Goal: Transaction & Acquisition: Download file/media

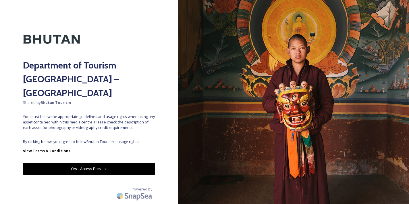
click at [97, 163] on button "Yes - Access Files" at bounding box center [89, 169] width 132 height 12
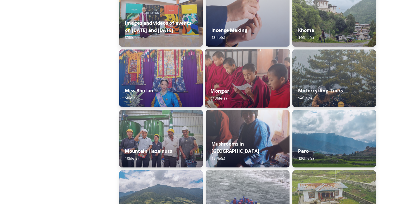
scroll to position [437, 0]
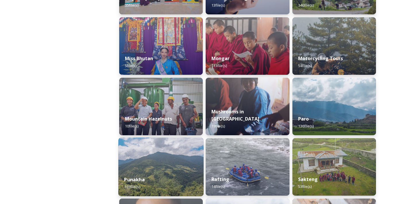
click at [166, 172] on div "Punakha 103 file(s)" at bounding box center [160, 183] width 85 height 26
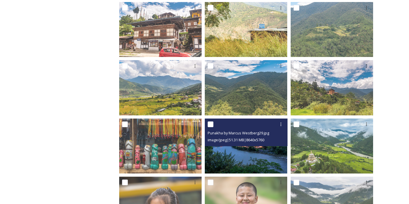
scroll to position [328, 0]
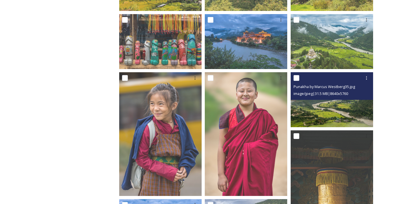
click at [322, 114] on img at bounding box center [332, 99] width 82 height 55
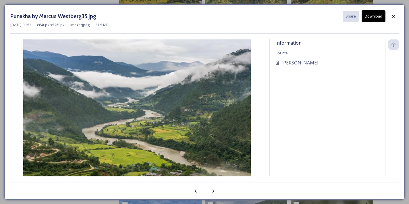
click at [371, 15] on button "Download" at bounding box center [374, 16] width 24 height 12
click at [393, 16] on icon at bounding box center [393, 16] width 5 height 5
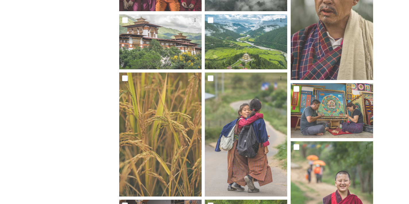
scroll to position [597, 0]
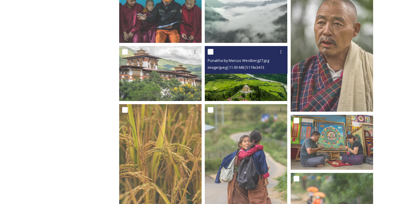
click at [254, 80] on img at bounding box center [246, 73] width 82 height 55
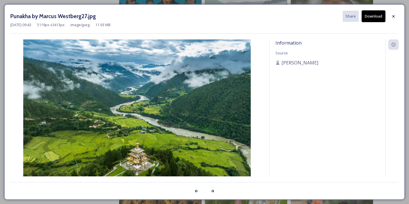
click at [375, 17] on button "Download" at bounding box center [374, 16] width 24 height 12
click at [395, 16] on icon at bounding box center [393, 16] width 5 height 5
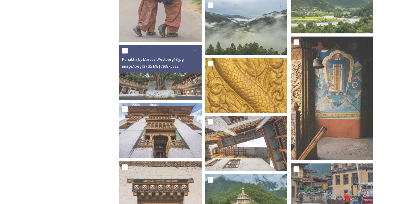
scroll to position [2189, 0]
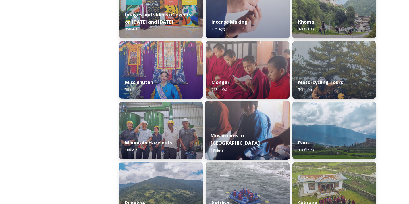
scroll to position [474, 0]
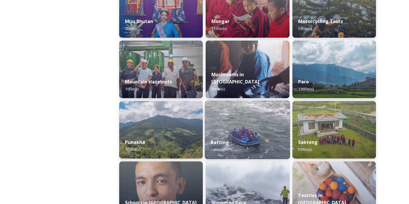
click at [232, 136] on div "Rafting 14 file(s)" at bounding box center [247, 146] width 85 height 26
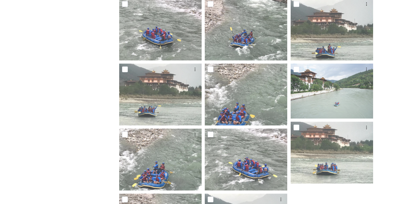
scroll to position [177, 0]
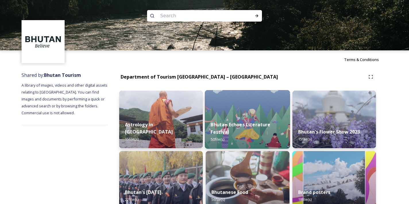
scroll to position [5, 0]
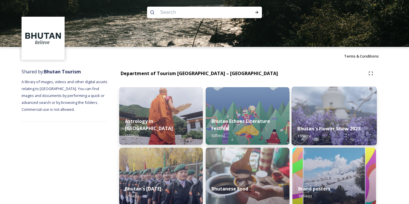
click at [322, 124] on div "Bhutan's Flower Show 2023 15 file(s)" at bounding box center [334, 132] width 85 height 26
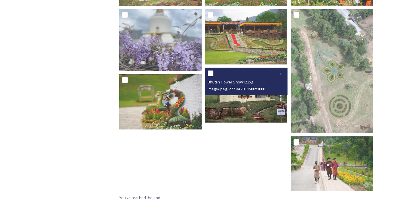
scroll to position [274, 0]
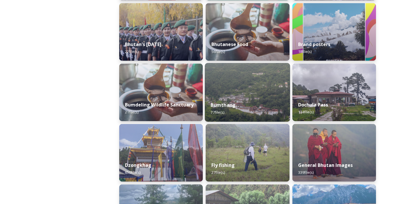
scroll to position [150, 0]
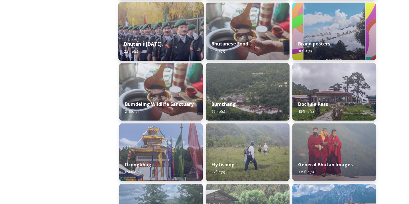
click at [142, 37] on div "Bhutan's [DATE] 22 file(s)" at bounding box center [160, 47] width 85 height 26
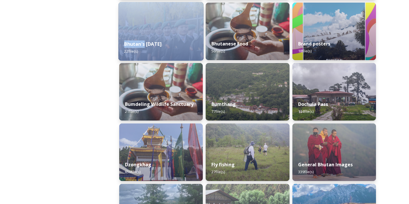
click at [142, 37] on div "Bhutan's [DATE] 22 file(s)" at bounding box center [160, 47] width 85 height 26
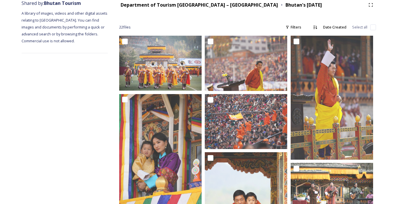
scroll to position [75, 0]
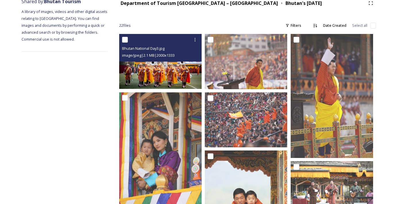
click at [152, 72] on img at bounding box center [160, 61] width 82 height 55
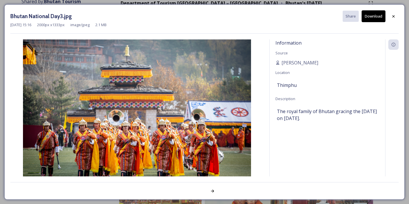
click at [375, 18] on button "Download" at bounding box center [374, 16] width 24 height 12
click at [397, 17] on div at bounding box center [394, 16] width 10 height 10
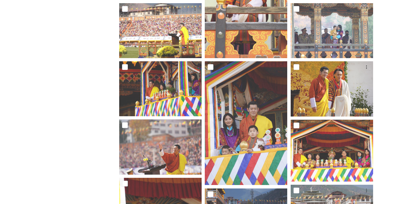
scroll to position [249, 0]
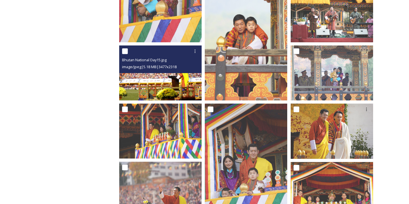
click at [174, 70] on div "Bhutan National Day15.jpg image/jpeg | 5.18 MB | 3477 x 2318" at bounding box center [160, 59] width 82 height 28
click at [184, 91] on img at bounding box center [160, 72] width 82 height 55
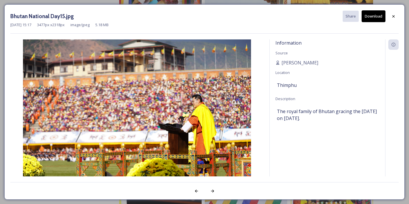
click at [375, 18] on button "Download" at bounding box center [374, 16] width 24 height 12
click at [396, 18] on icon at bounding box center [393, 16] width 5 height 5
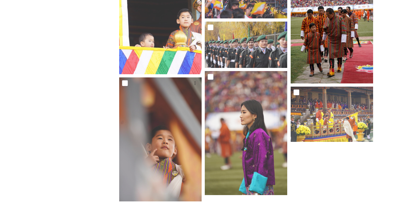
scroll to position [555, 0]
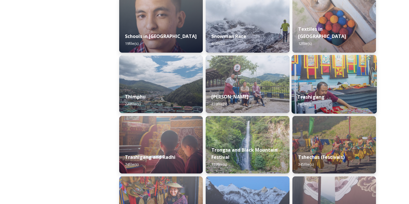
scroll to position [662, 0]
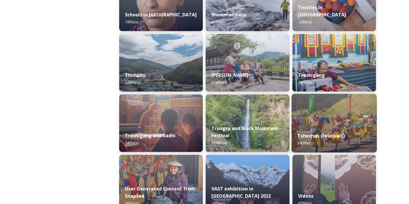
click at [334, 122] on img at bounding box center [334, 123] width 85 height 59
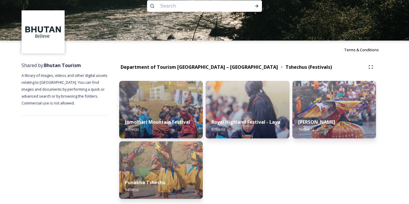
scroll to position [12, 0]
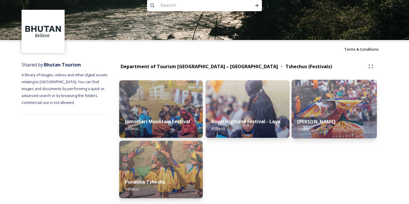
click at [322, 124] on strong "[PERSON_NAME]" at bounding box center [316, 121] width 38 height 6
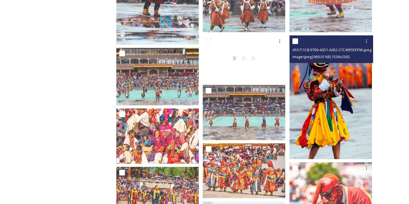
scroll to position [1733, 0]
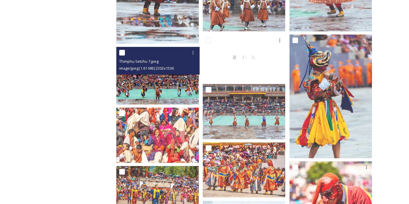
click at [180, 86] on img at bounding box center [157, 75] width 82 height 57
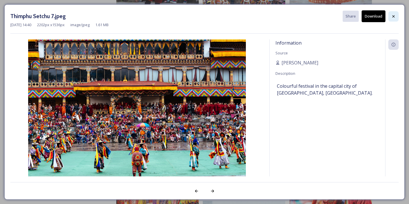
click at [394, 18] on icon at bounding box center [393, 16] width 5 height 5
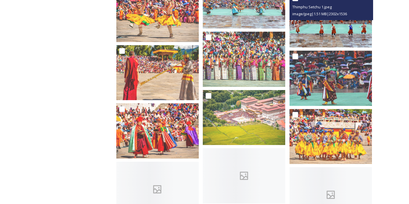
scroll to position [2118, 0]
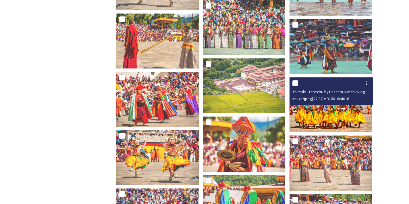
click at [324, 116] on img at bounding box center [331, 104] width 82 height 55
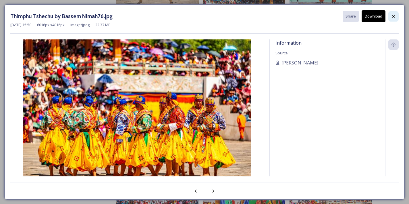
click at [395, 16] on icon at bounding box center [393, 16] width 5 height 5
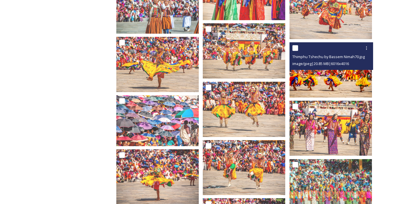
scroll to position [2329, 0]
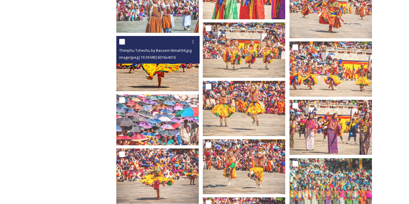
click at [170, 58] on div "Thimphu Tshechu by Bassem Nimah56.jpg image/jpeg | 19.39 MB | 6016 x 4016" at bounding box center [158, 50] width 84 height 28
click at [169, 71] on img at bounding box center [157, 63] width 82 height 55
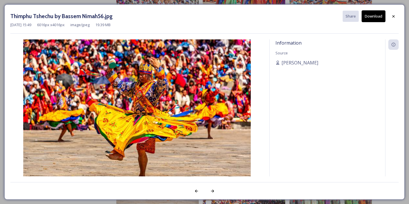
click at [380, 19] on button "Download" at bounding box center [374, 16] width 24 height 12
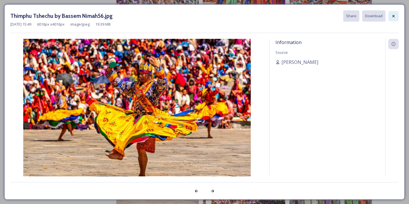
click at [395, 18] on icon at bounding box center [393, 16] width 5 height 5
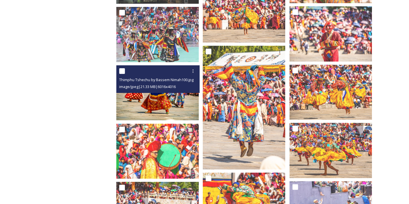
scroll to position [3123, 0]
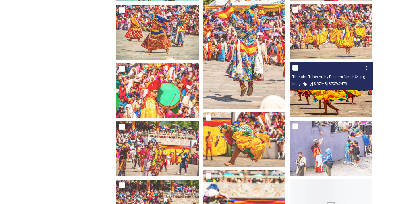
click at [347, 91] on img at bounding box center [331, 89] width 82 height 55
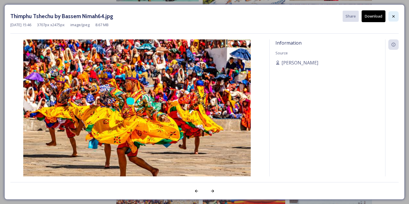
click at [396, 18] on icon at bounding box center [393, 16] width 5 height 5
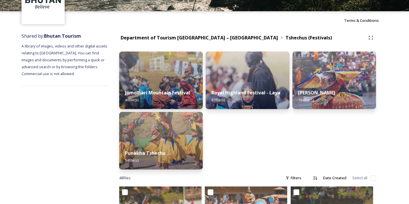
scroll to position [40, 0]
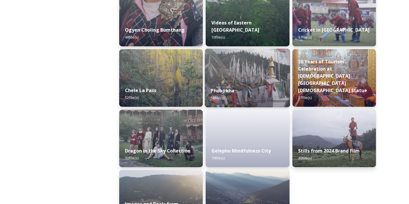
scroll to position [965, 0]
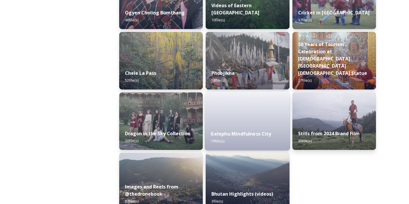
click at [251, 128] on div "Gelephu Mindfulness City 79 file(s)" at bounding box center [247, 137] width 85 height 26
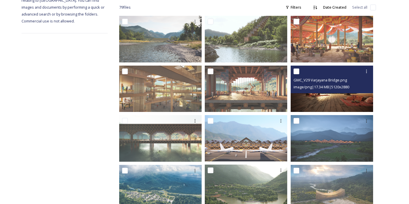
scroll to position [99, 0]
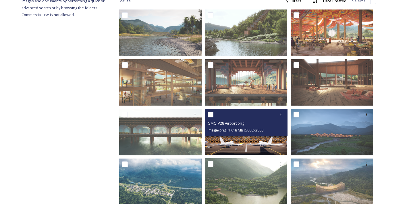
click at [260, 127] on span "image/png | 17.18 MB | 5000 x 2800" at bounding box center [236, 129] width 56 height 5
click at [248, 137] on img at bounding box center [246, 132] width 82 height 46
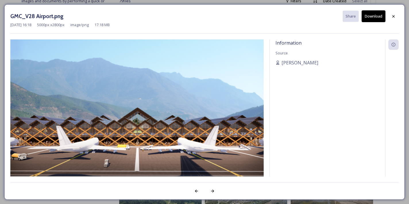
click at [371, 17] on button "Download" at bounding box center [374, 16] width 24 height 12
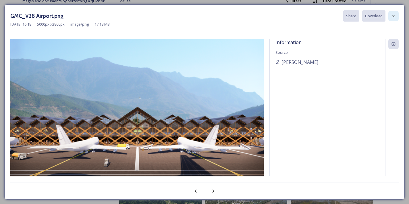
click at [395, 16] on icon at bounding box center [393, 16] width 5 height 5
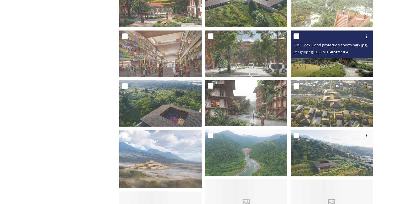
scroll to position [429, 0]
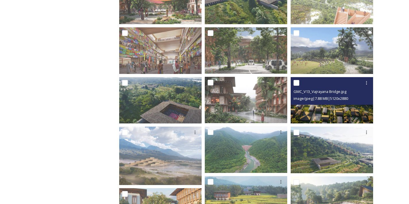
click at [342, 115] on img at bounding box center [332, 100] width 82 height 47
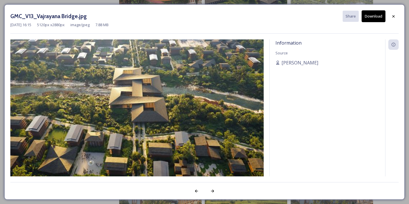
click at [370, 19] on button "Download" at bounding box center [374, 16] width 24 height 12
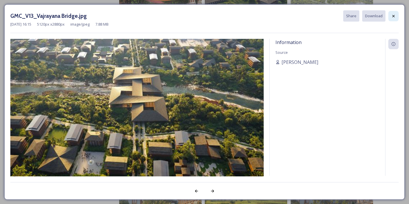
click at [395, 19] on div at bounding box center [394, 16] width 10 height 10
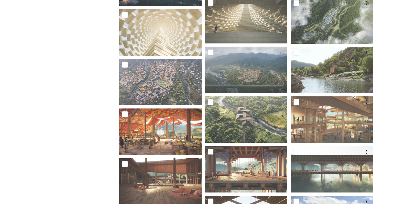
scroll to position [1123, 0]
